Goal: Information Seeking & Learning: Learn about a topic

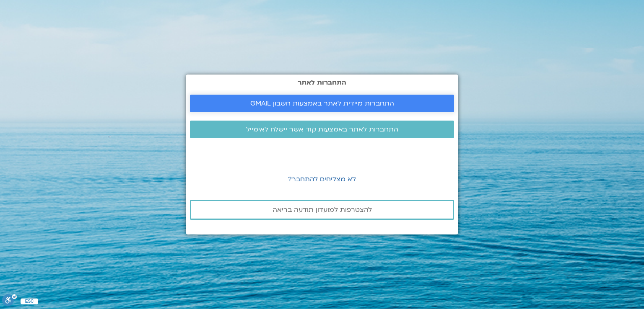
click at [332, 100] on span "התחברות מיידית לאתר באמצעות חשבון GMAIL" at bounding box center [322, 104] width 144 height 8
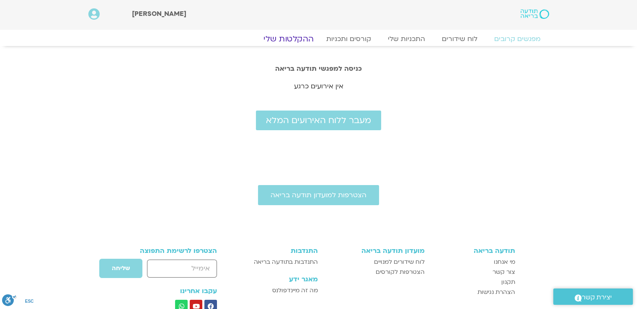
click at [299, 38] on link "ההקלטות שלי" at bounding box center [289, 39] width 70 height 10
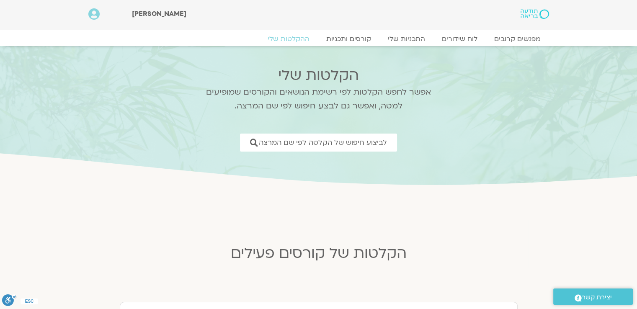
click at [91, 16] on icon at bounding box center [93, 14] width 11 height 12
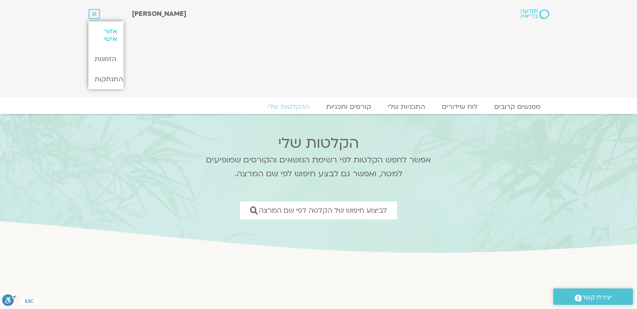
click at [110, 32] on link "אזור אישי" at bounding box center [105, 35] width 35 height 28
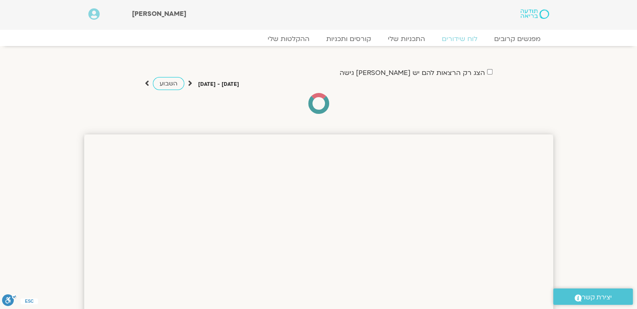
click at [411, 73] on label "הצג רק הרצאות להם יש לי גישה" at bounding box center [412, 73] width 145 height 8
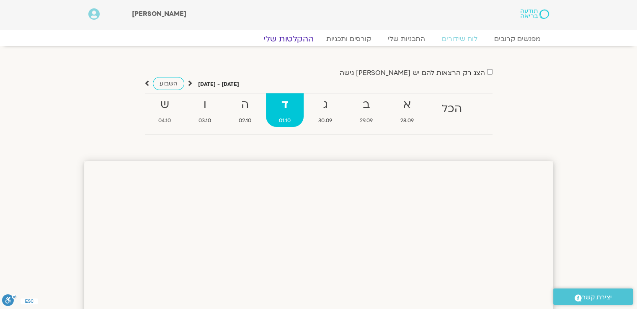
click at [287, 38] on link "ההקלטות שלי" at bounding box center [289, 39] width 70 height 10
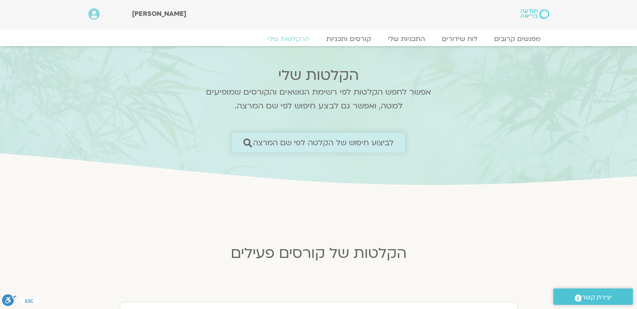
click at [381, 138] on span "לביצוע חיפוש של הקלטה לפי שם המרצה" at bounding box center [323, 142] width 141 height 9
click at [381, 143] on span "לביצוע חיפוש של הקלטה לפי שם המרצה" at bounding box center [323, 142] width 141 height 9
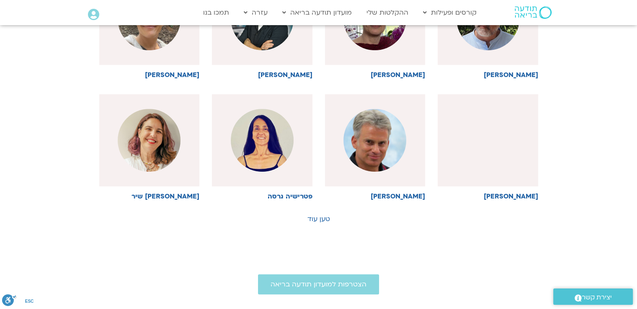
scroll to position [419, 0]
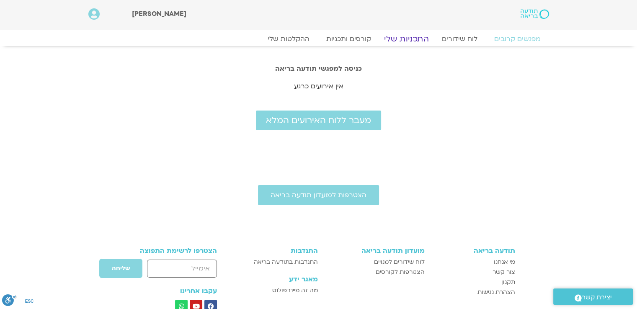
click at [408, 39] on link "התכניות שלי" at bounding box center [406, 39] width 65 height 10
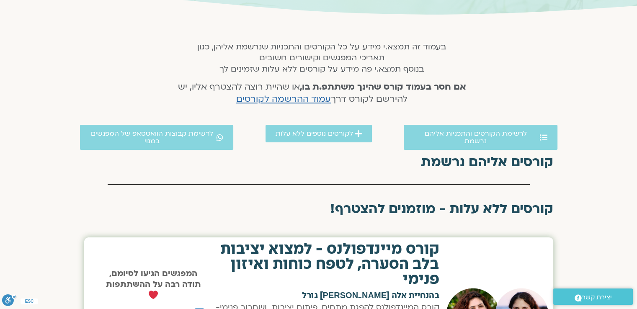
scroll to position [168, 0]
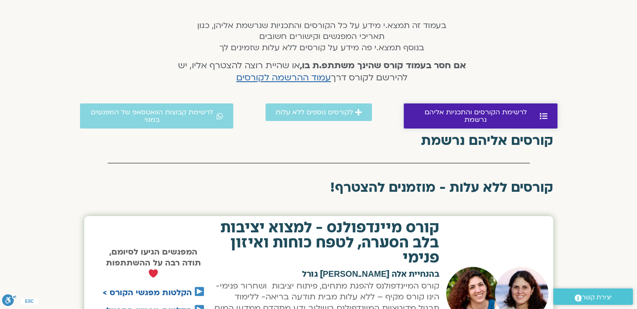
click at [480, 111] on span "לרשימת הקורסים והתכניות אליהם נרשמת" at bounding box center [476, 116] width 124 height 15
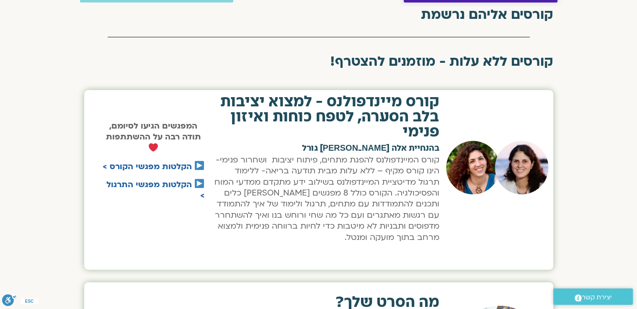
scroll to position [298, 0]
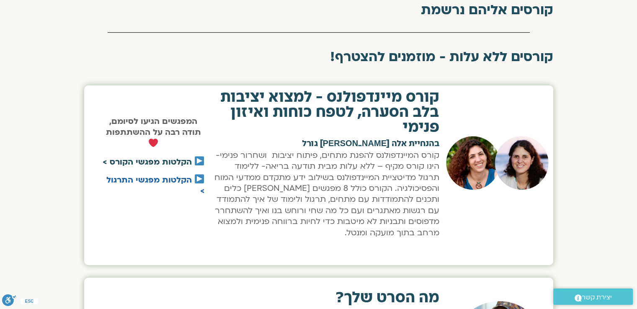
click at [176, 158] on link "הקלטות מפגשי הקורס >" at bounding box center [147, 162] width 89 height 11
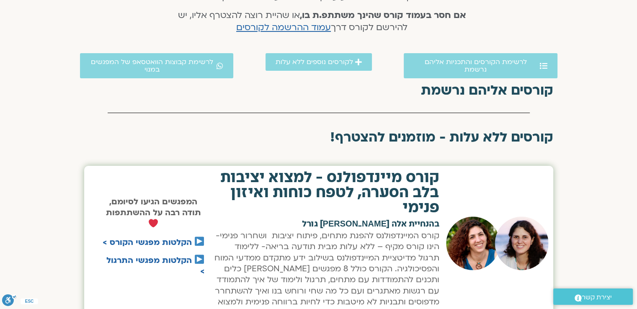
scroll to position [89, 0]
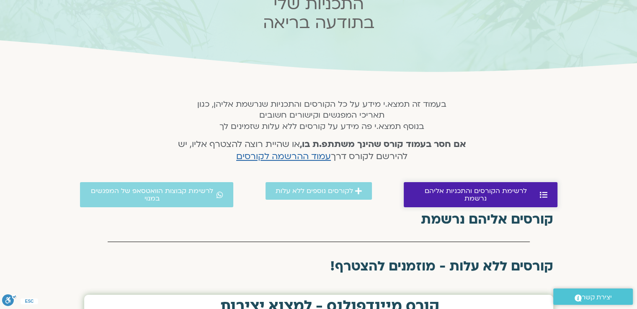
click at [494, 189] on span "לרשימת הקורסים והתכניות אליהם נרשמת" at bounding box center [476, 194] width 124 height 15
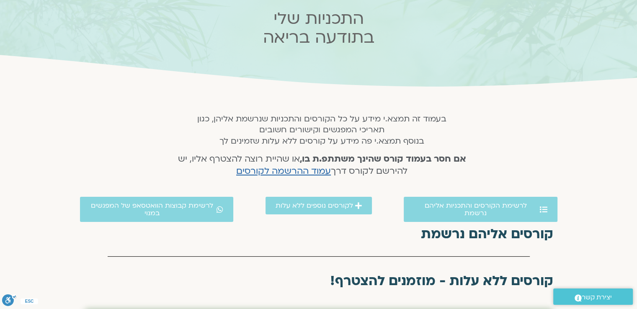
scroll to position [126, 0]
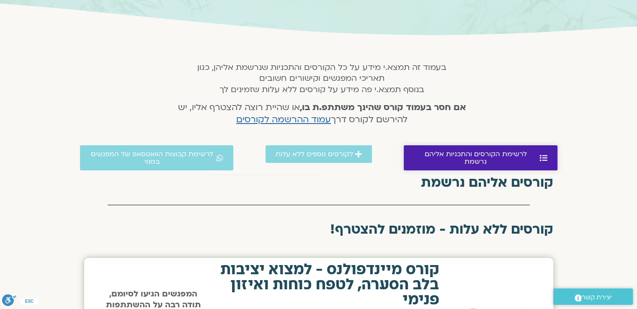
click at [526, 153] on span "לרשימת הקורסים והתכניות אליהם נרשמת" at bounding box center [476, 157] width 124 height 15
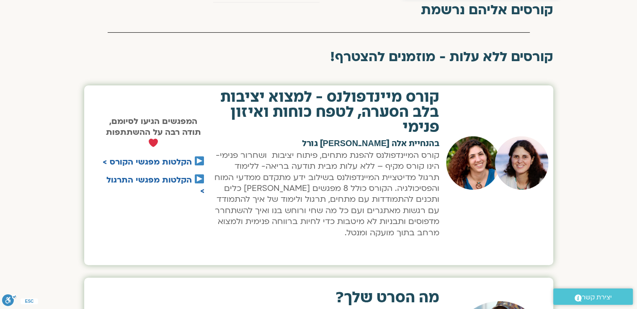
scroll to position [298, 0]
click at [169, 159] on link "הקלטות מפגשי הקורס >" at bounding box center [147, 162] width 89 height 11
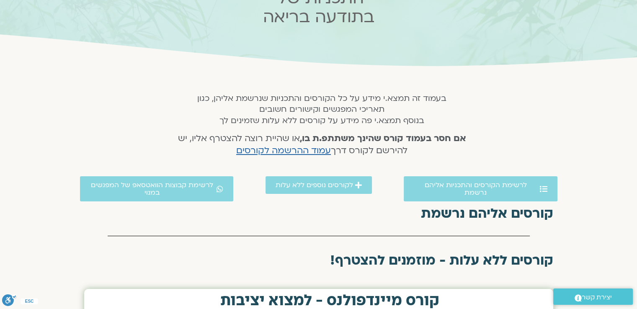
scroll to position [0, 0]
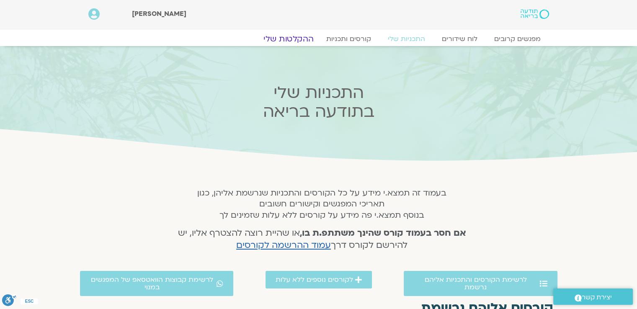
click at [300, 36] on link "ההקלטות שלי" at bounding box center [289, 39] width 70 height 10
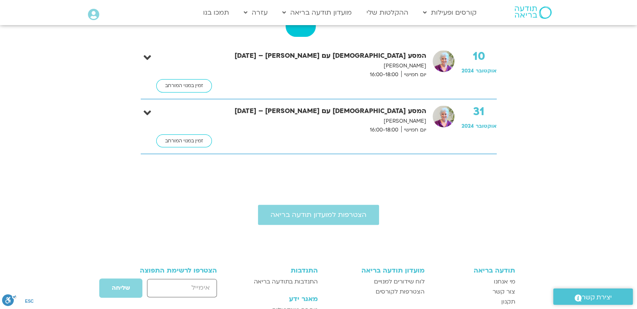
scroll to position [127, 0]
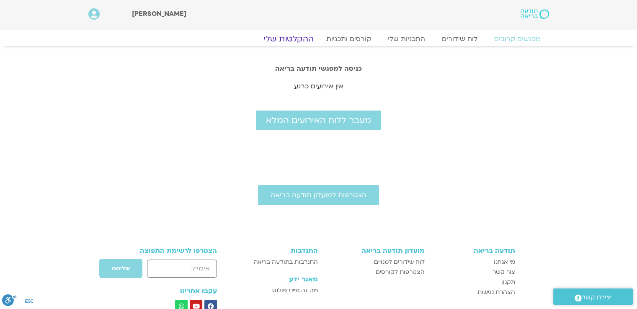
click at [297, 39] on link "ההקלטות שלי" at bounding box center [289, 39] width 70 height 10
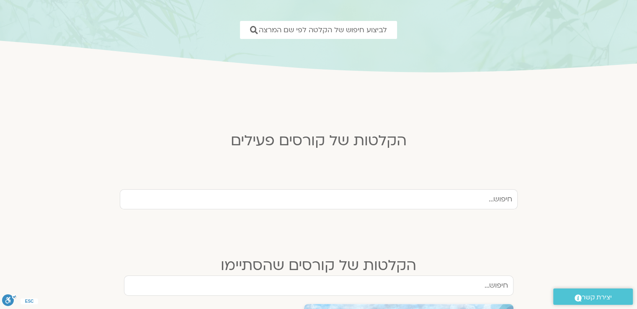
scroll to position [126, 0]
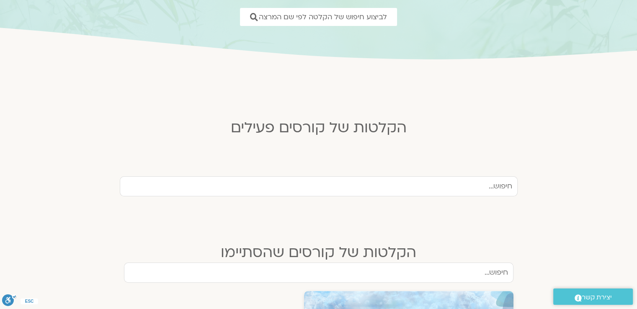
click at [486, 187] on input "text" at bounding box center [319, 186] width 398 height 20
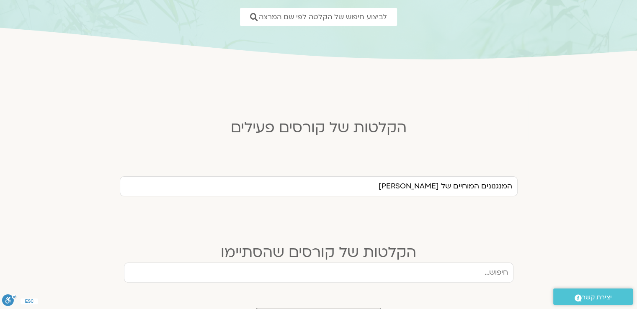
type input "המנגנונים המוחיים של [PERSON_NAME]"
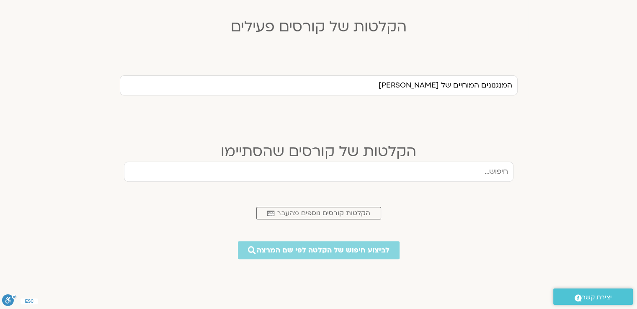
scroll to position [251, 0]
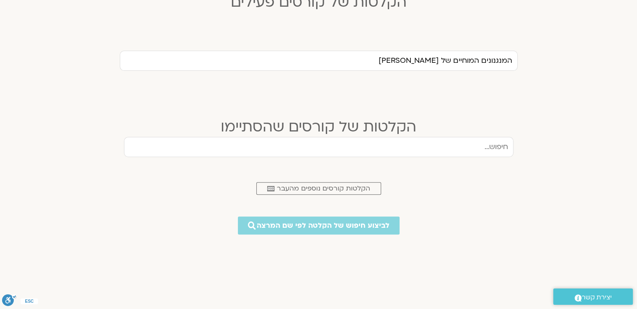
click at [416, 58] on input "המנגנונים המוחיים של [PERSON_NAME]" at bounding box center [319, 61] width 398 height 20
drag, startPoint x: 418, startPoint y: 57, endPoint x: 438, endPoint y: 59, distance: 20.6
click at [438, 59] on input "המנגנונים המוחיים של [PERSON_NAME]" at bounding box center [319, 61] width 398 height 20
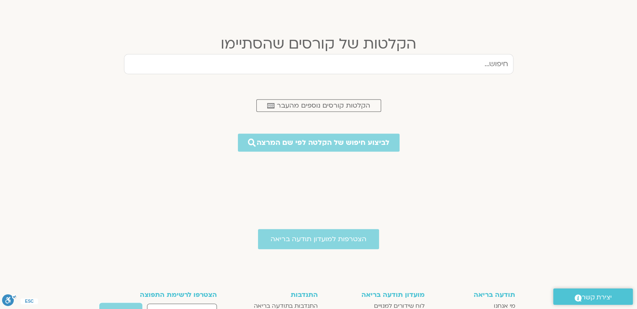
scroll to position [335, 0]
click at [348, 103] on span "הקלטות קורסים נוספים מהעבר" at bounding box center [323, 105] width 93 height 8
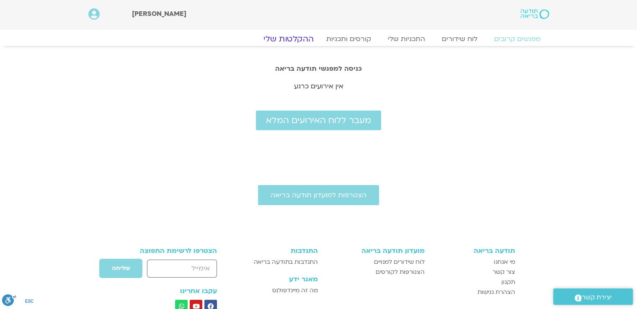
click at [292, 36] on link "ההקלטות שלי" at bounding box center [289, 39] width 70 height 10
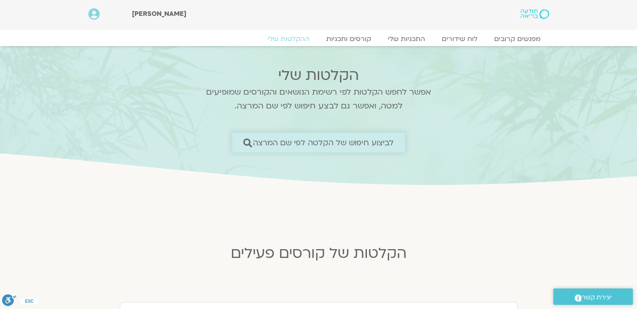
click at [392, 141] on span "לביצוע חיפוש של הקלטה לפי שם המרצה" at bounding box center [323, 142] width 141 height 9
click at [391, 143] on span "לביצוע חיפוש של הקלטה לפי שם המרצה" at bounding box center [323, 142] width 141 height 9
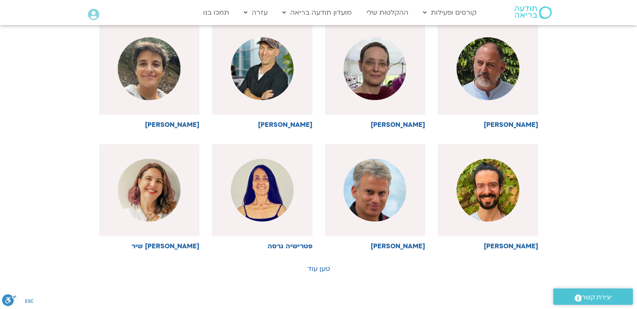
scroll to position [377, 0]
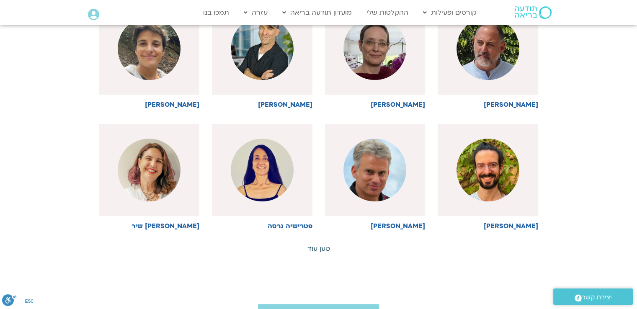
click at [317, 249] on link "טען עוד" at bounding box center [319, 248] width 23 height 9
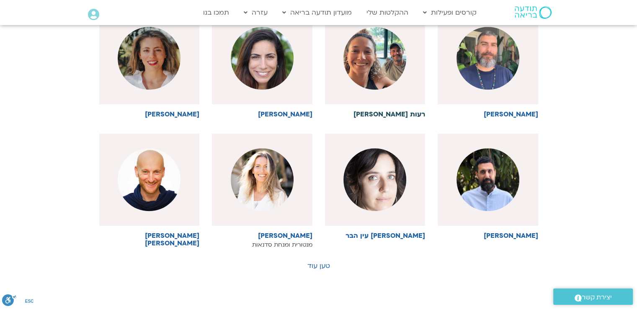
scroll to position [754, 0]
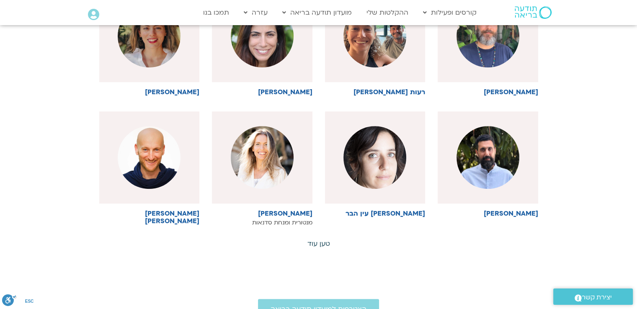
click at [320, 243] on link "טען עוד" at bounding box center [319, 243] width 23 height 9
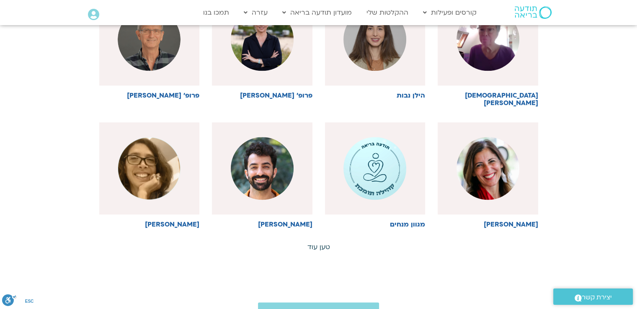
scroll to position [1132, 0]
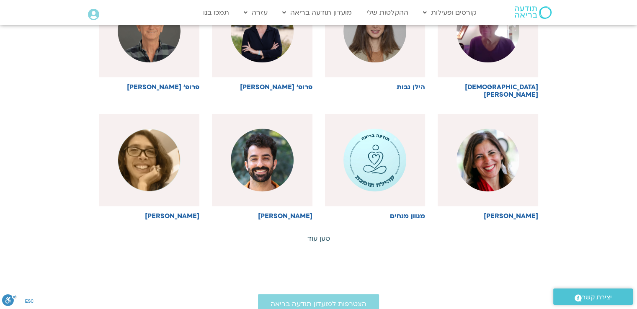
click at [315, 234] on link "טען עוד" at bounding box center [319, 238] width 23 height 9
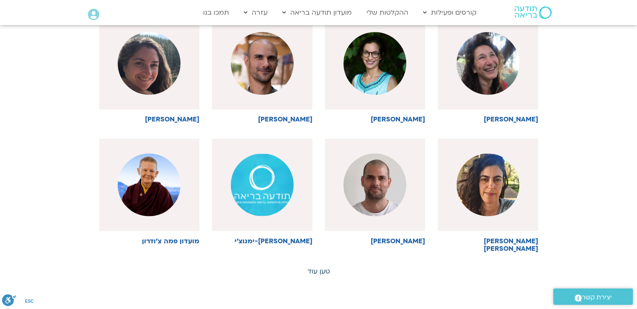
scroll to position [1509, 0]
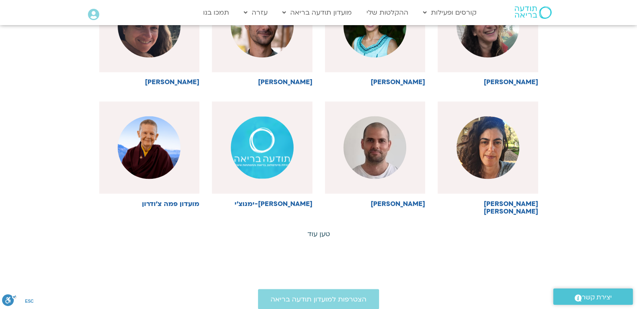
click at [318, 229] on link "טען עוד" at bounding box center [319, 233] width 23 height 9
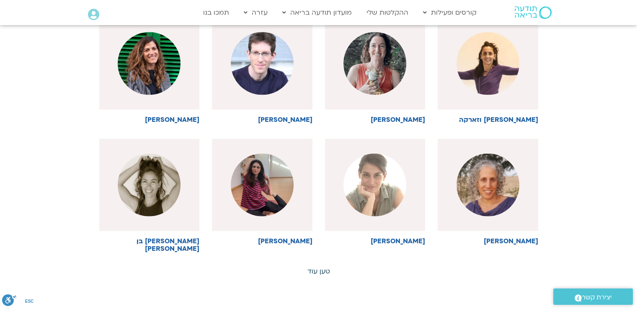
scroll to position [1844, 0]
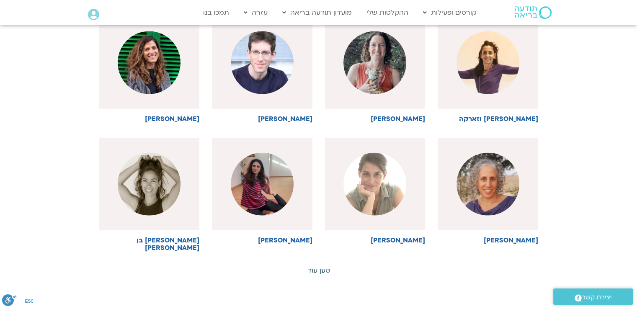
click at [320, 266] on link "טען עוד" at bounding box center [319, 270] width 23 height 9
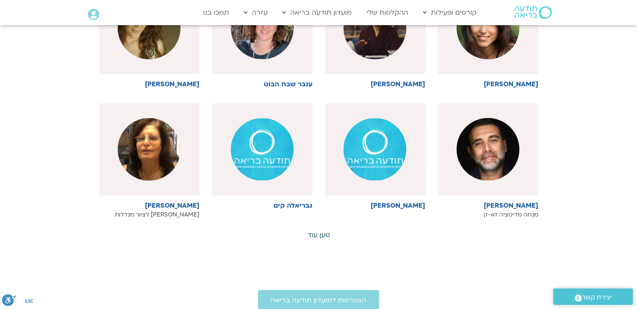
scroll to position [2263, 0]
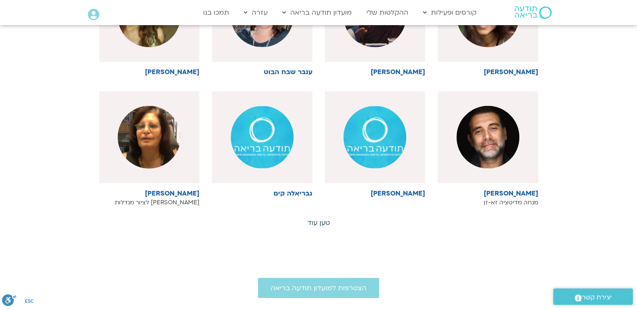
click at [318, 218] on link "טען עוד" at bounding box center [319, 222] width 23 height 9
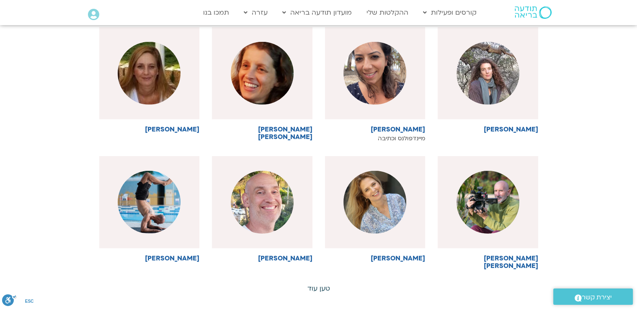
scroll to position [2599, 0]
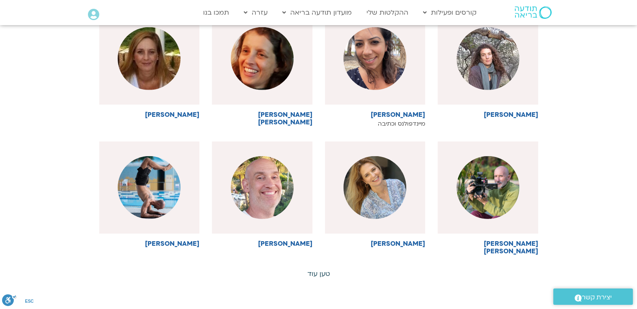
click at [320, 269] on link "טען עוד" at bounding box center [319, 273] width 23 height 9
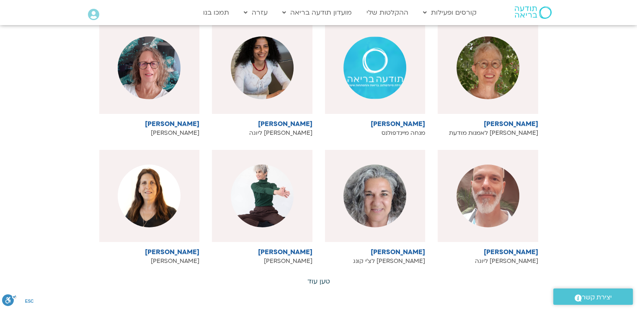
scroll to position [3018, 0]
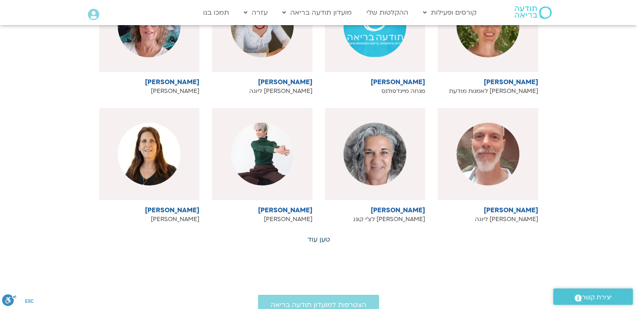
click at [324, 235] on link "טען עוד" at bounding box center [319, 239] width 23 height 9
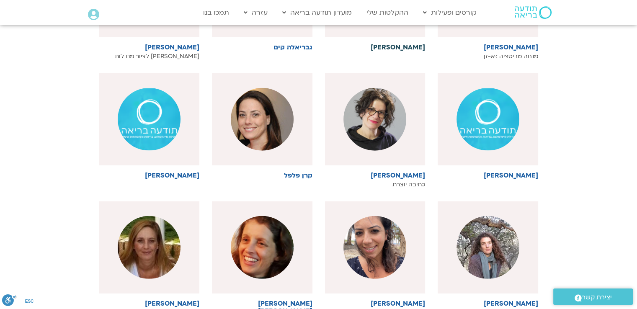
scroll to position [2305, 0]
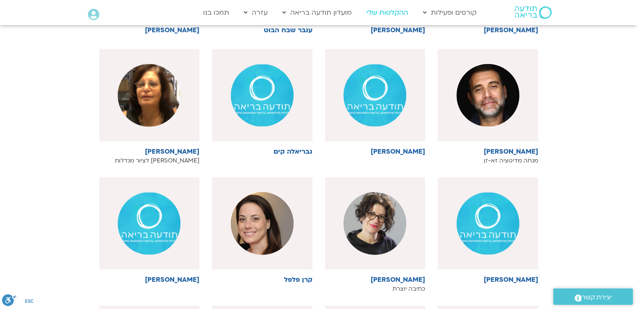
click at [381, 10] on link "ההקלטות שלי" at bounding box center [388, 13] width 50 height 16
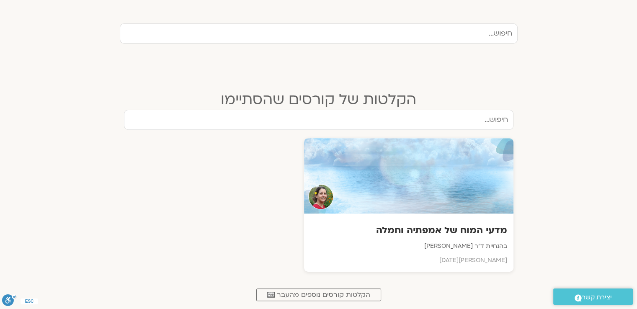
scroll to position [335, 0]
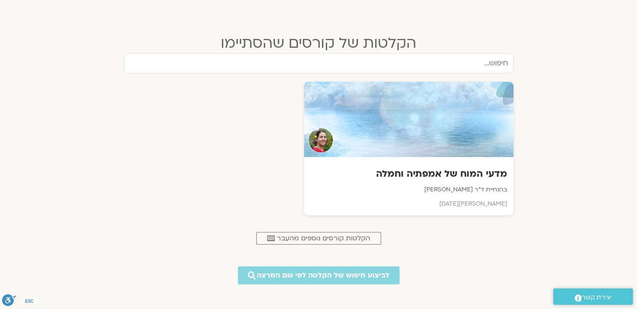
click at [490, 63] on input "text" at bounding box center [319, 63] width 390 height 20
type input "המנגנוניים המוחיים של סטרס"
click at [401, 61] on input "המנגנוניים המוחיים של סטרס" at bounding box center [319, 63] width 390 height 20
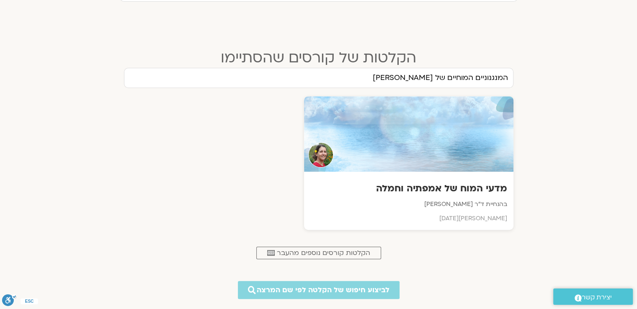
scroll to position [210, 0]
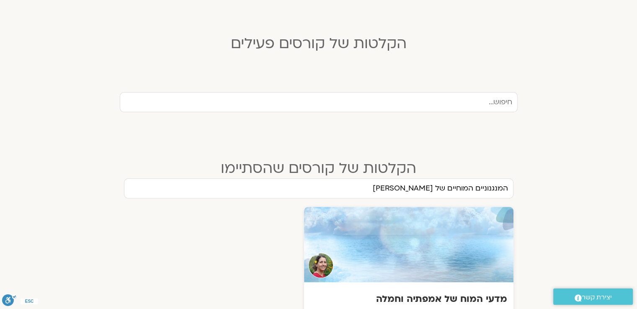
click at [405, 187] on input "המנגנוניים המוחיים של סטרס" at bounding box center [319, 189] width 390 height 20
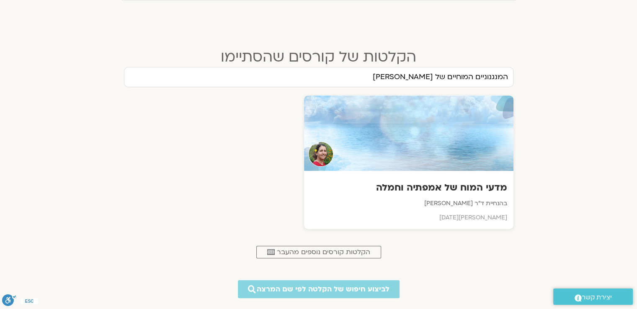
scroll to position [336, 0]
